Goal: Task Accomplishment & Management: Manage account settings

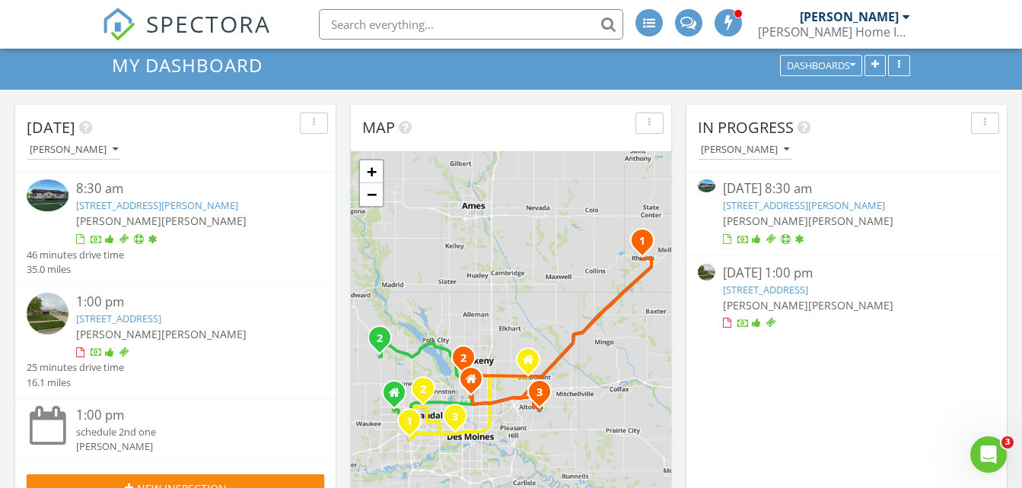
scroll to position [49, 0]
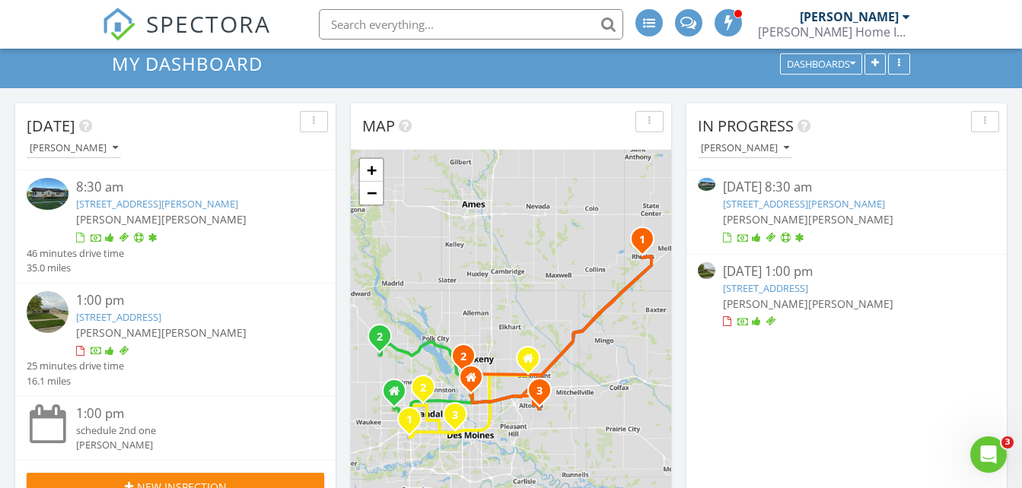
click at [756, 201] on link "204 N Main St, Rhodes, IA 50234" at bounding box center [804, 204] width 162 height 14
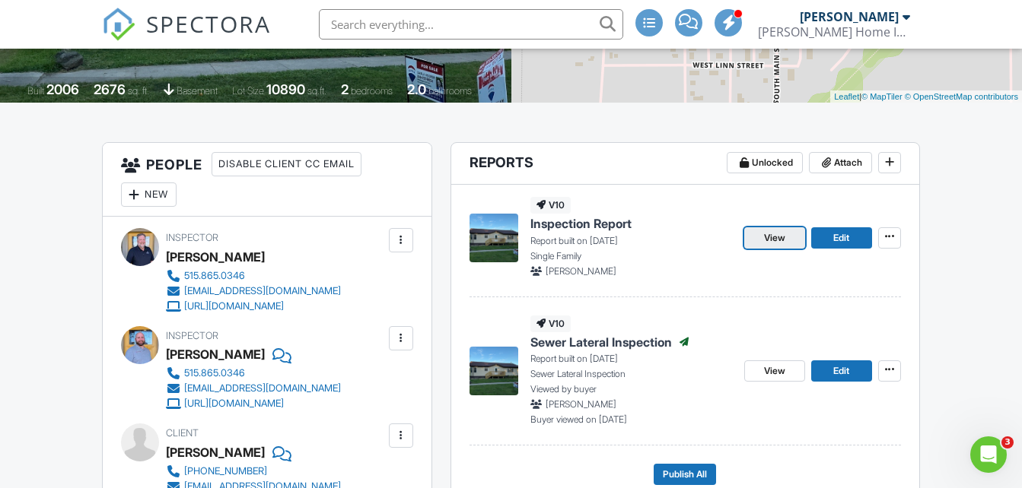
click at [775, 235] on span "View" at bounding box center [774, 238] width 21 height 15
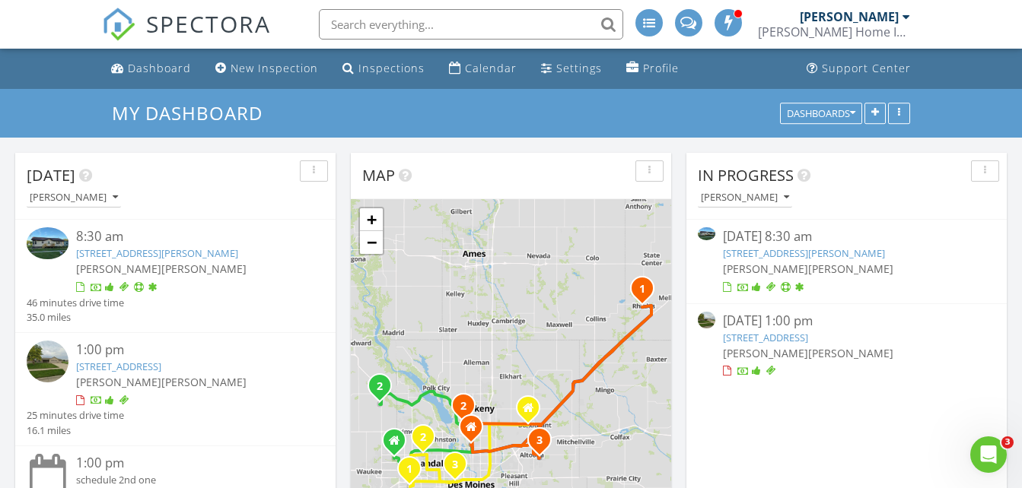
click at [761, 251] on link "204 N Main St, Rhodes, IA 50234" at bounding box center [804, 254] width 162 height 14
click at [761, 251] on link "[STREET_ADDRESS][PERSON_NAME]" at bounding box center [804, 254] width 162 height 14
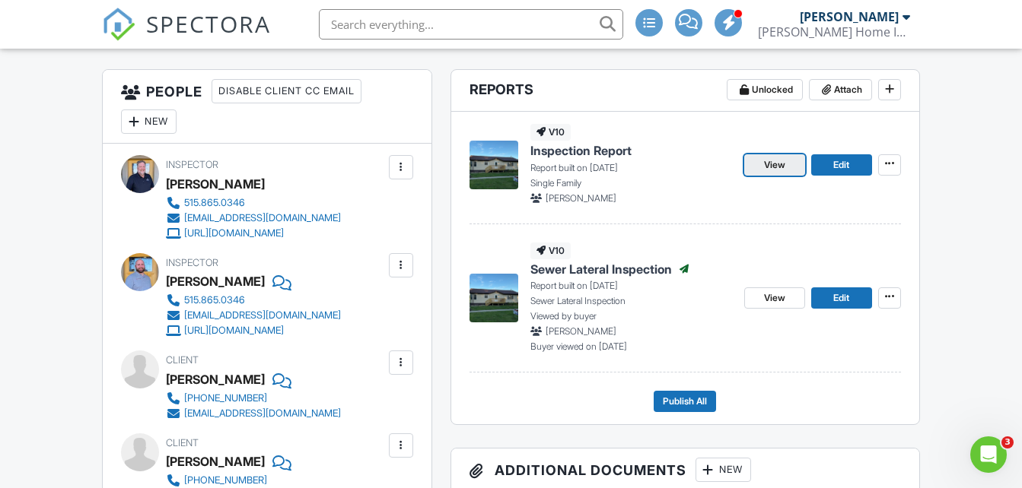
click at [768, 159] on span "View" at bounding box center [774, 165] width 21 height 15
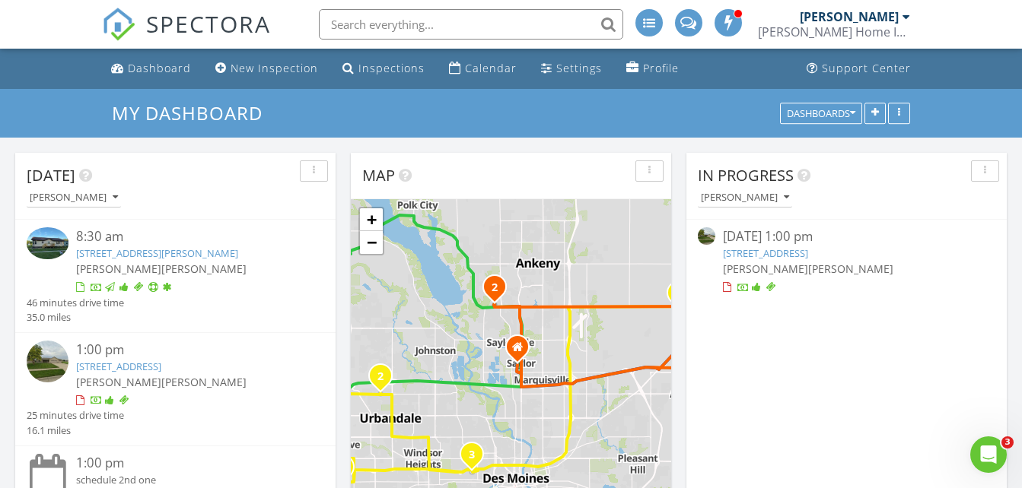
click at [773, 243] on div "[DATE] 1:00 pm" at bounding box center [847, 237] width 248 height 19
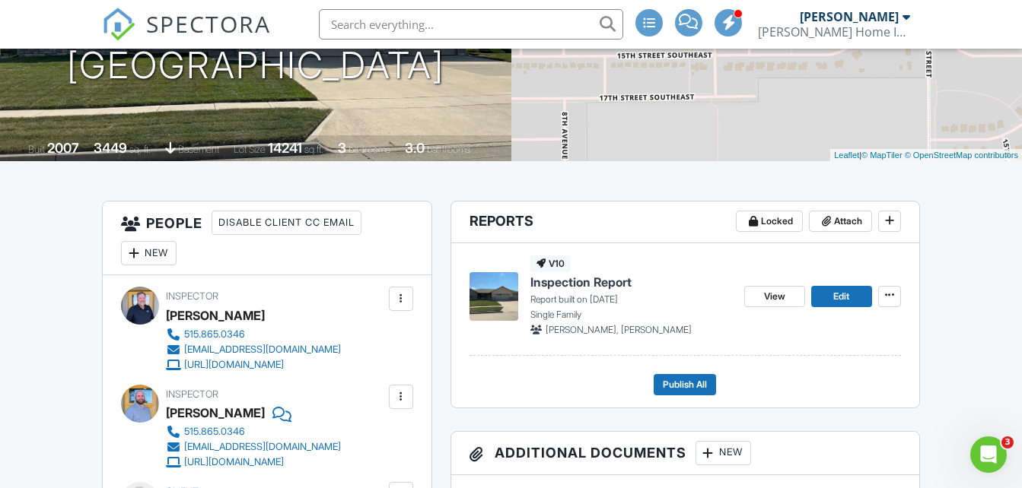
scroll to position [248, 0]
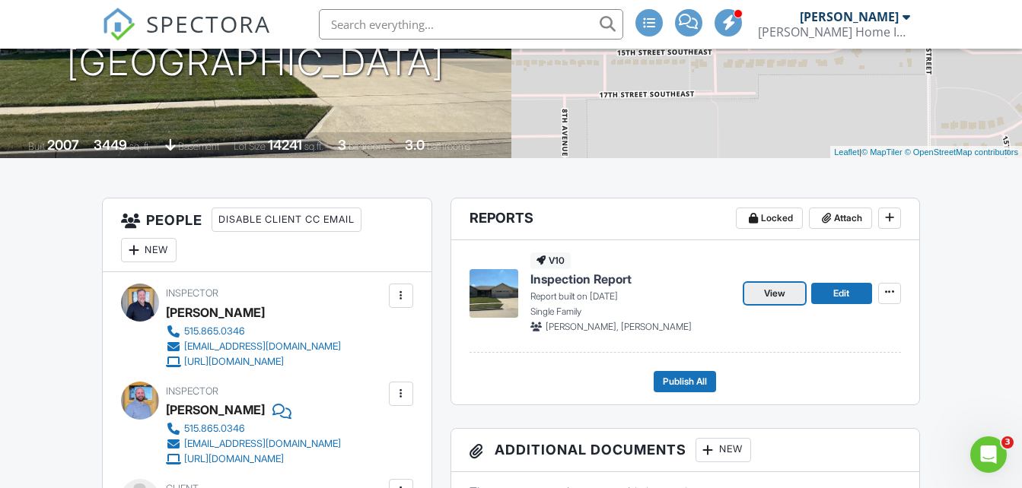
click at [771, 293] on span "View" at bounding box center [774, 293] width 21 height 15
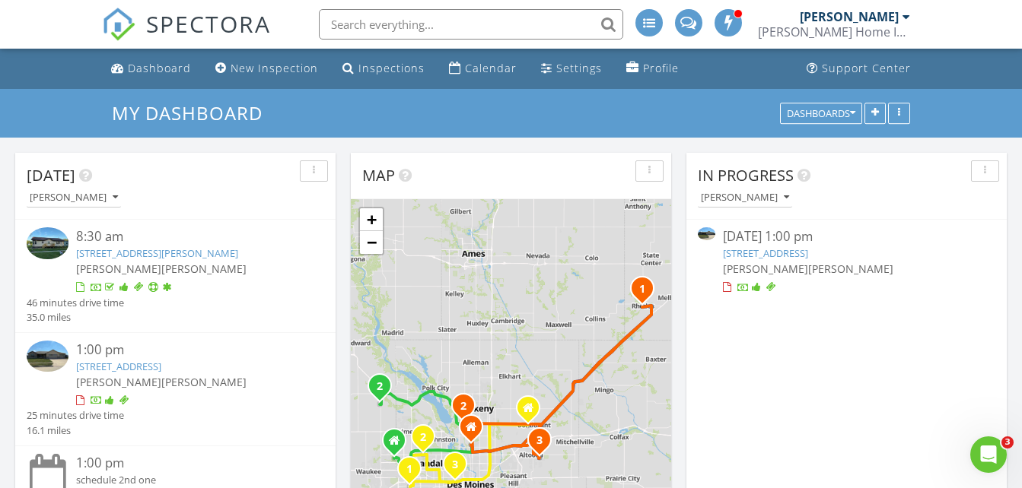
click at [762, 256] on link "[STREET_ADDRESS]" at bounding box center [765, 254] width 85 height 14
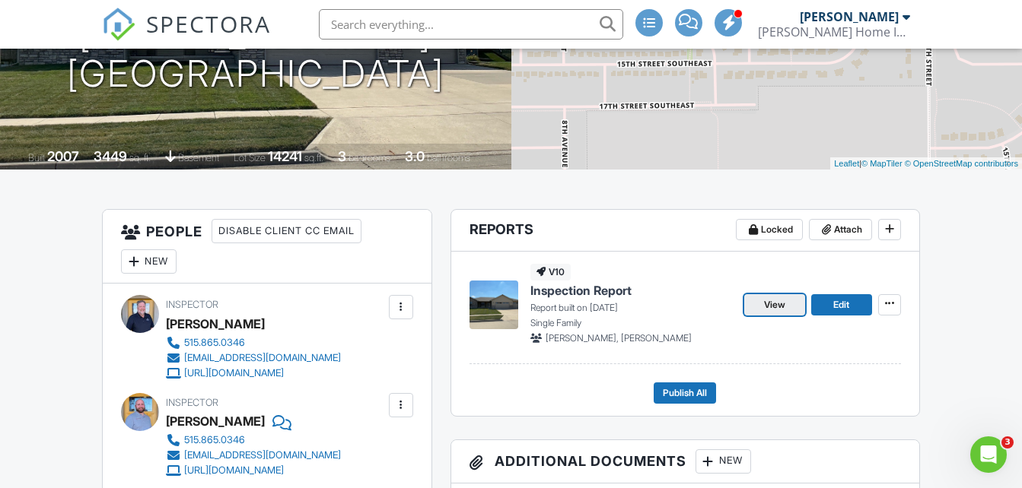
click at [783, 307] on span "View" at bounding box center [774, 305] width 21 height 15
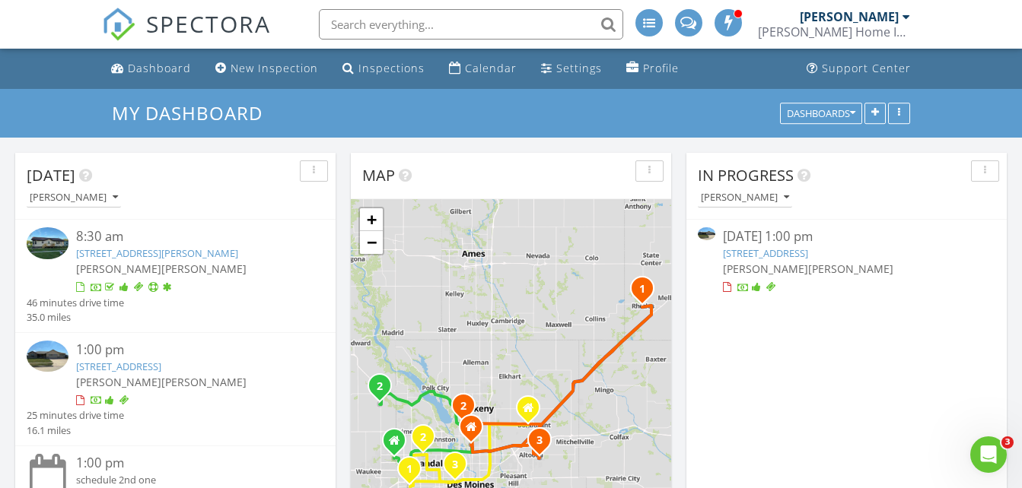
click at [762, 249] on link "1415 Lake Shore Cir SE, Altoona, IA 50009" at bounding box center [765, 254] width 85 height 14
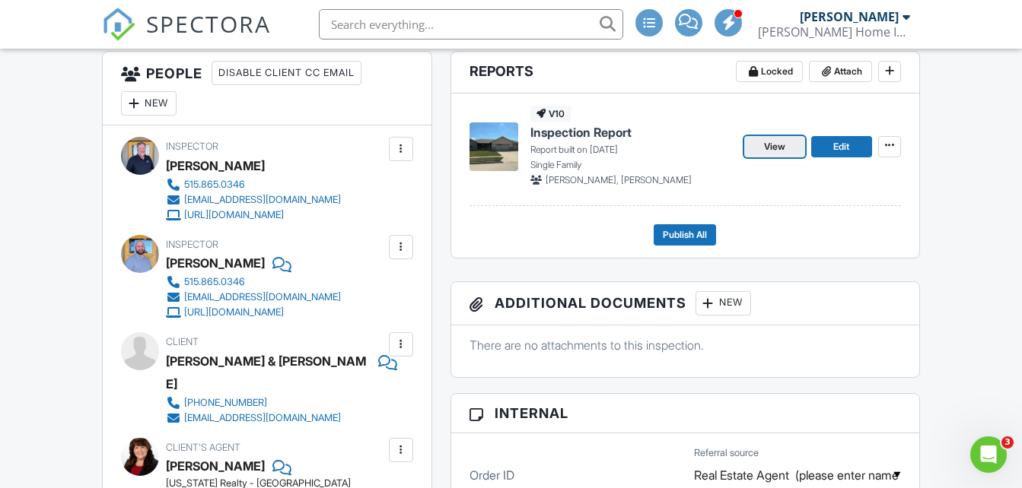
click at [775, 142] on span "View" at bounding box center [774, 146] width 21 height 15
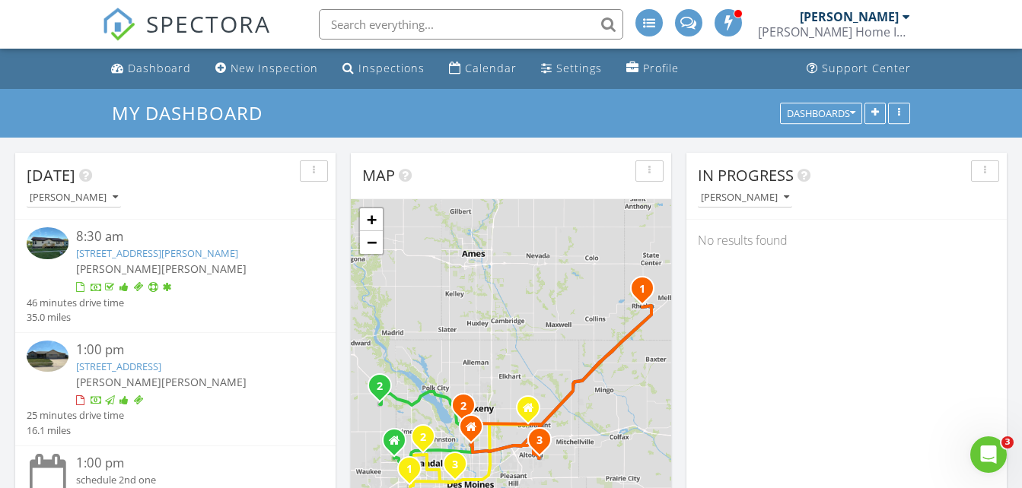
scroll to position [73, 0]
